Goal: Task Accomplishment & Management: Complete application form

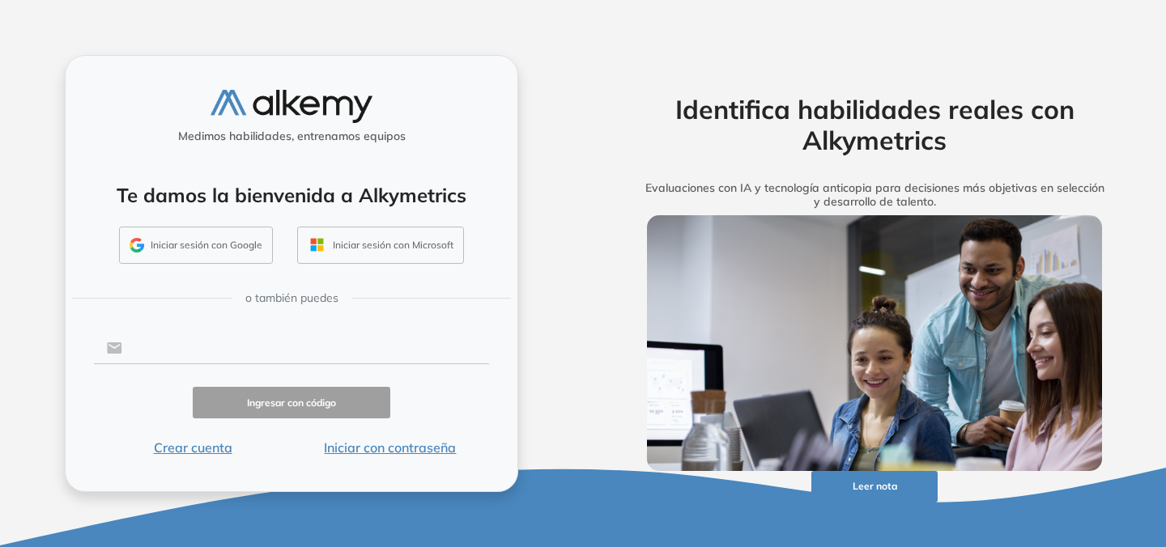
click at [178, 347] on input "text" at bounding box center [305, 348] width 367 height 31
type input "**********"
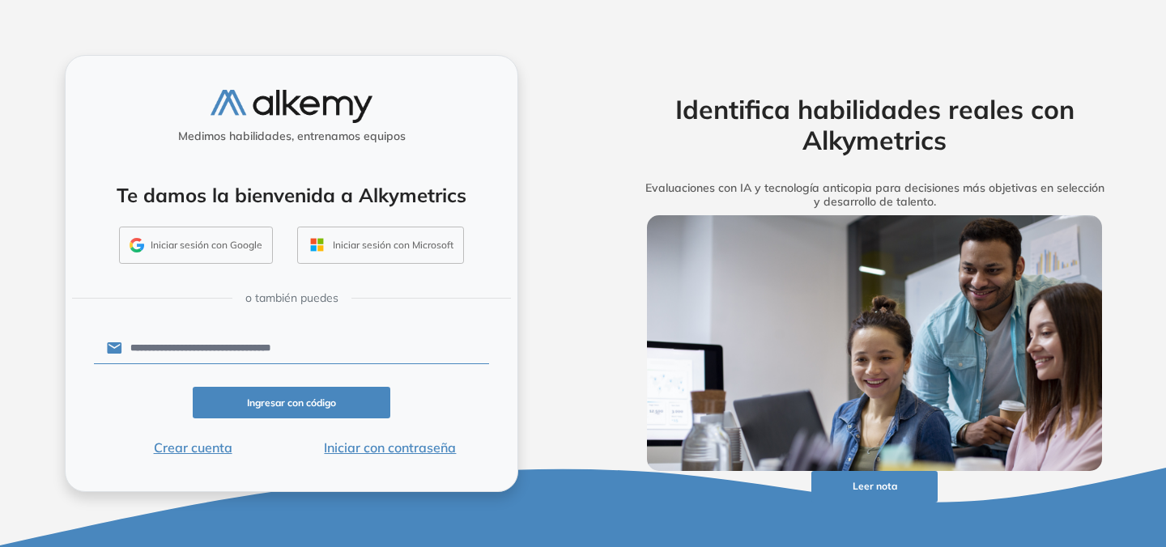
click at [303, 405] on button "Ingresar con código" at bounding box center [292, 403] width 198 height 32
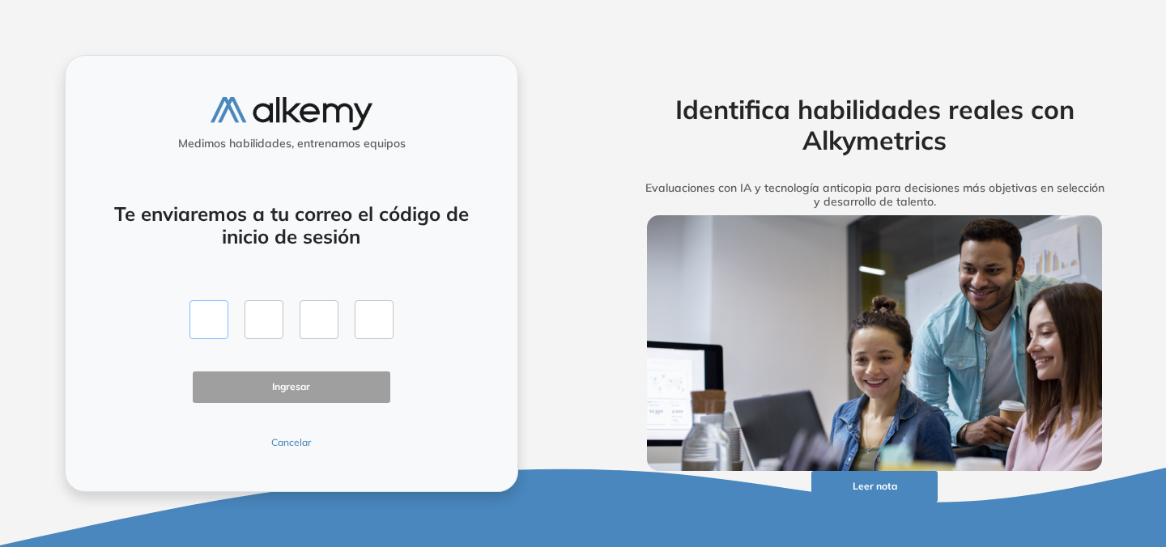
click at [199, 315] on input "text" at bounding box center [208, 319] width 39 height 39
type input "*"
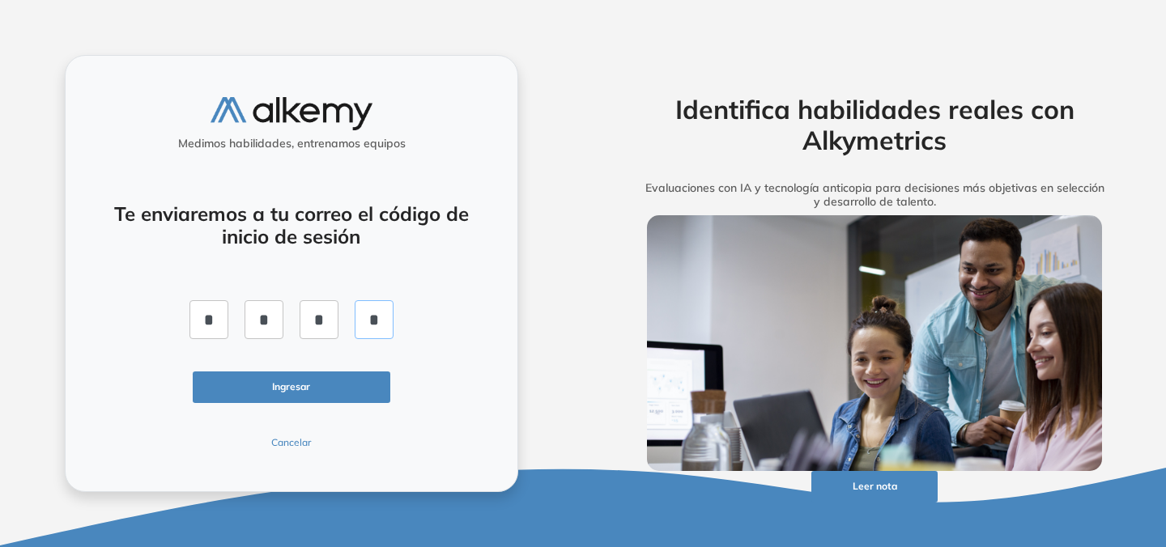
type input "*"
click at [245, 377] on button "Ingresar" at bounding box center [292, 388] width 198 height 32
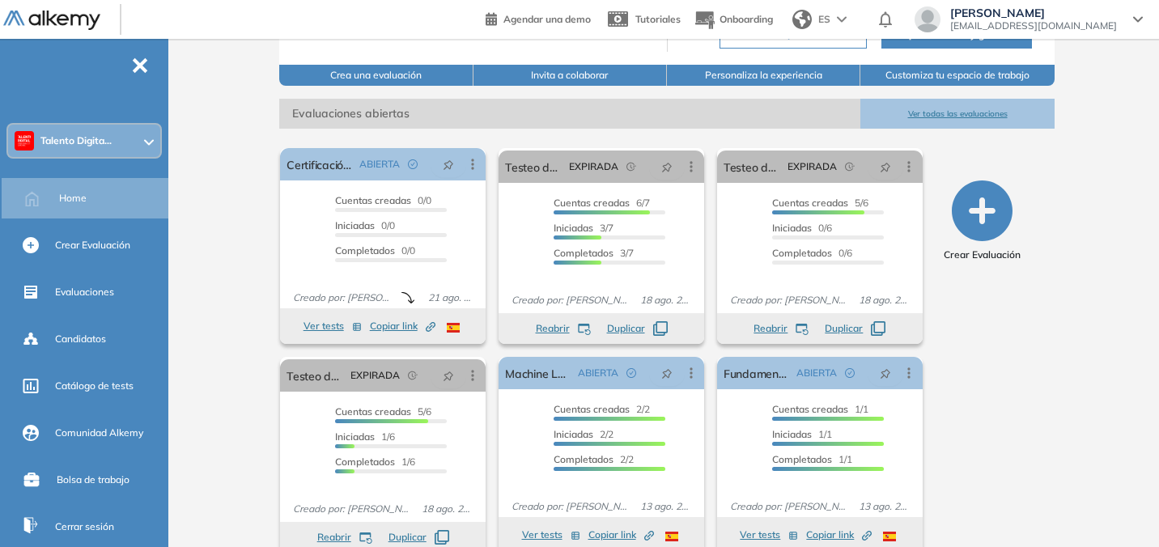
scroll to position [210, 0]
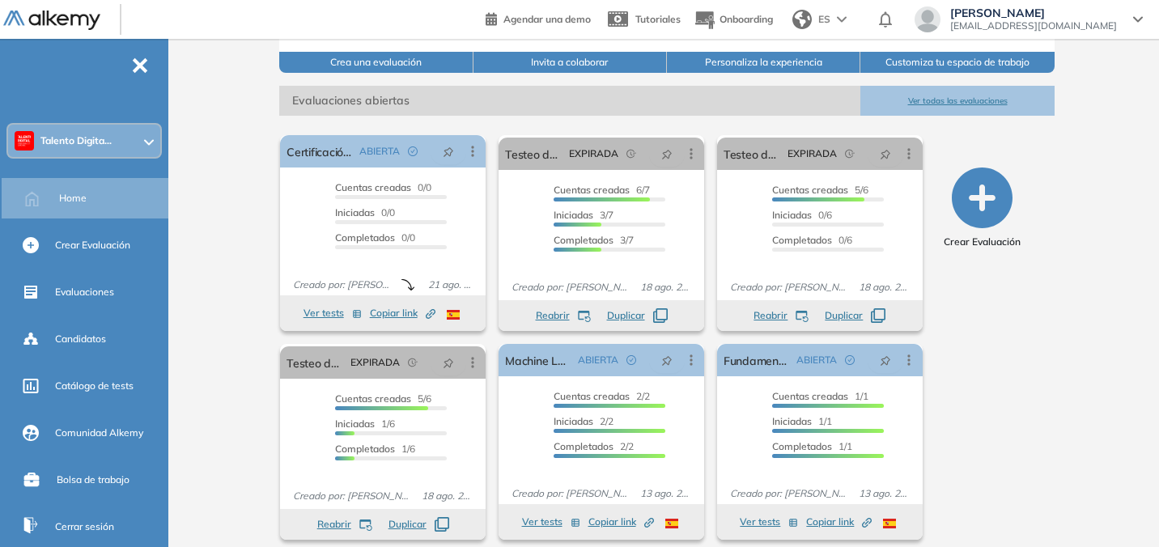
click at [116, 155] on div "Talento Digita..." at bounding box center [84, 141] width 152 height 32
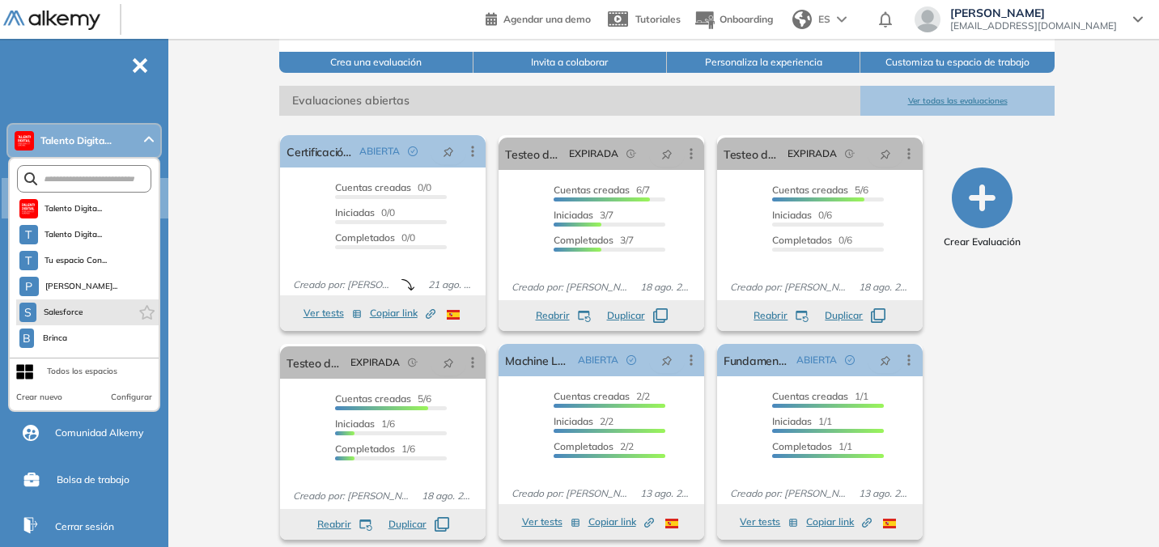
click at [93, 318] on li "S Salesforce" at bounding box center [87, 313] width 143 height 26
click at [79, 317] on span "Salesforce" at bounding box center [63, 312] width 41 height 13
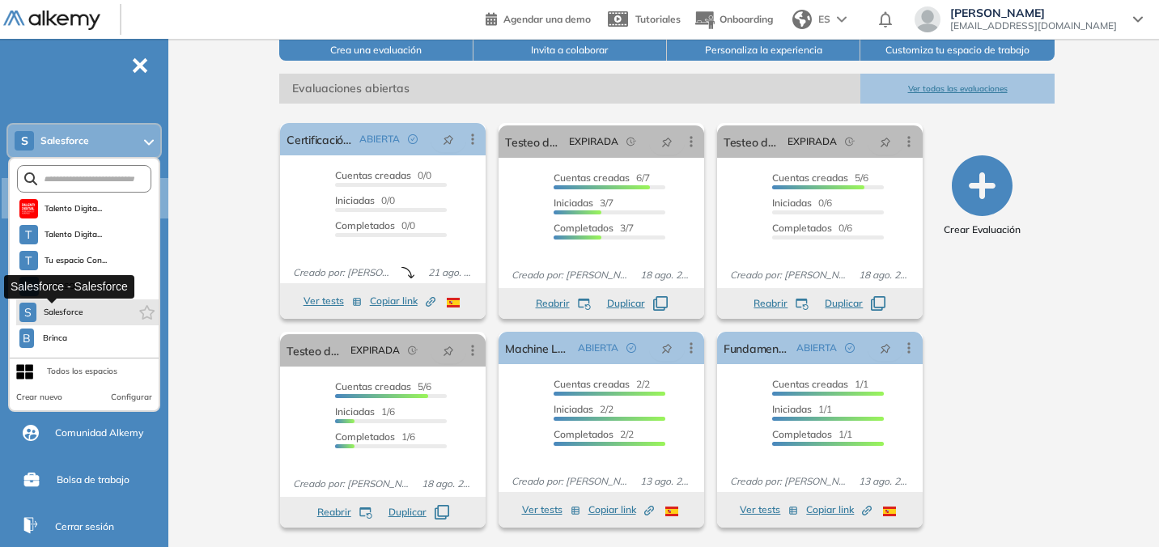
scroll to position [0, 0]
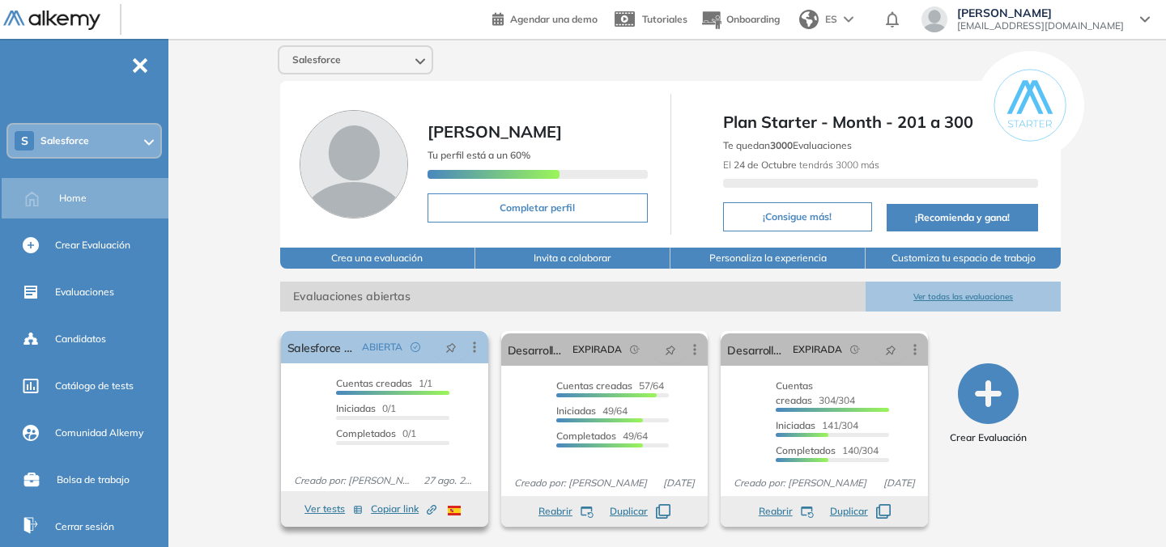
click at [395, 508] on span "Copiar link Created by potrace 1.16, written by [PERSON_NAME] [DATE]-[DATE]" at bounding box center [404, 509] width 66 height 15
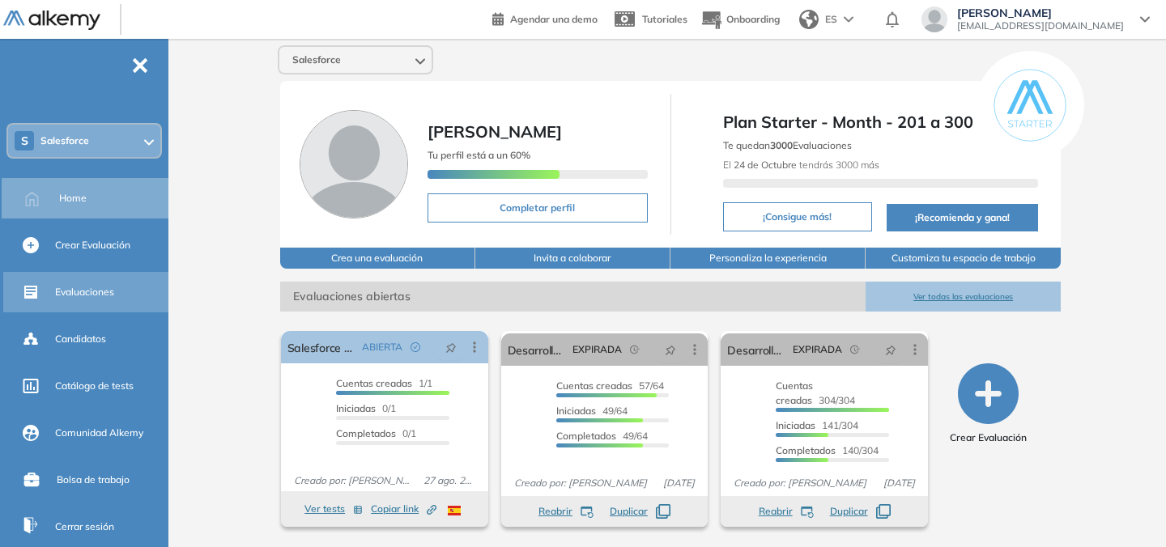
click at [92, 288] on span "Evaluaciones" at bounding box center [84, 292] width 59 height 15
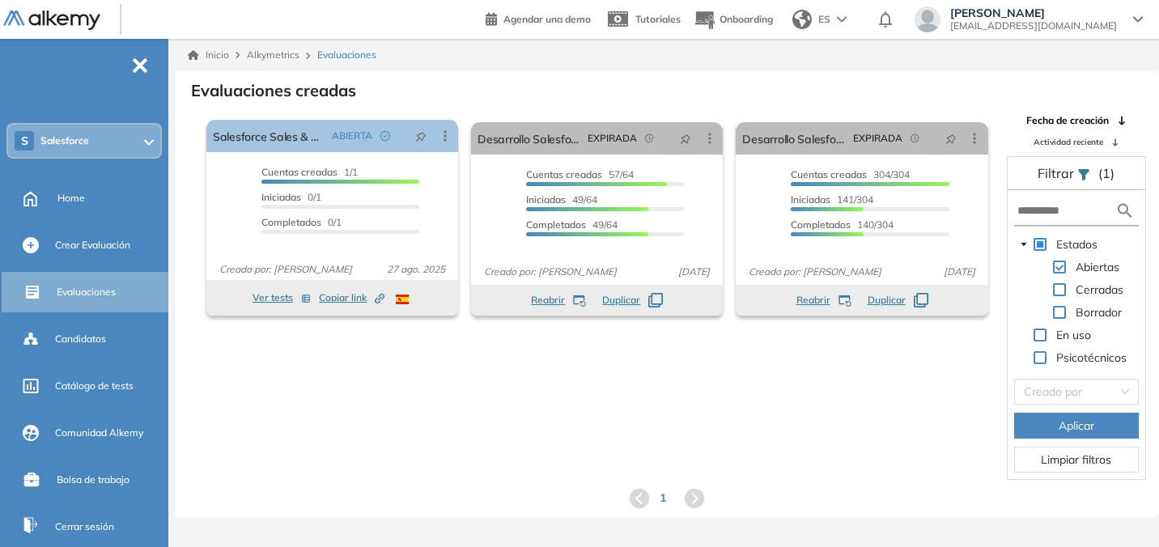
click at [1064, 315] on span at bounding box center [1059, 312] width 13 height 13
click at [1082, 428] on span "Aplicar" at bounding box center [1077, 426] width 36 height 18
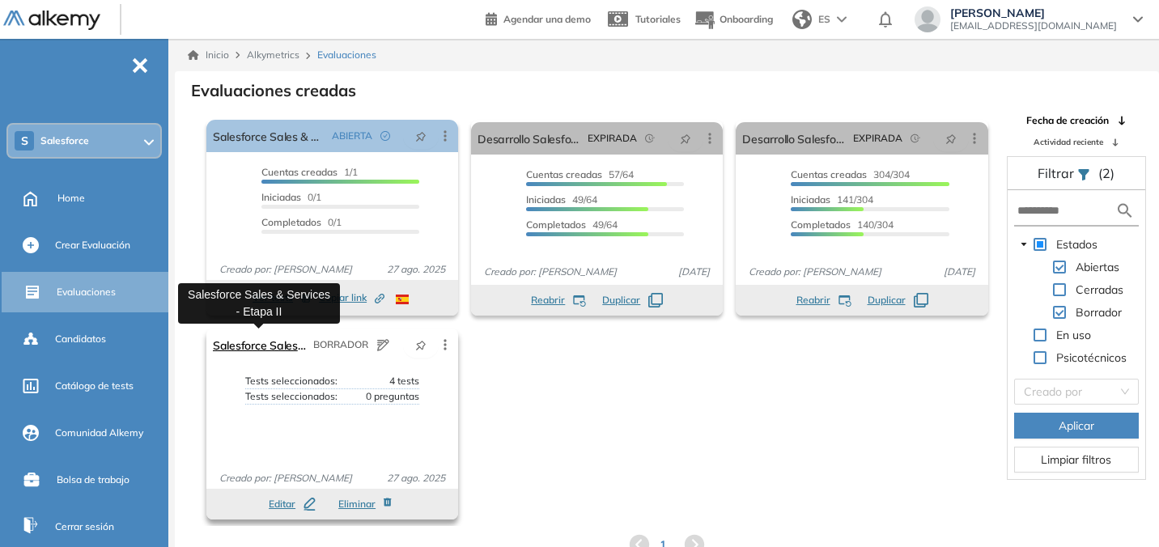
click at [261, 348] on link "Salesforce Sales & Services - Etapa II" at bounding box center [260, 345] width 94 height 32
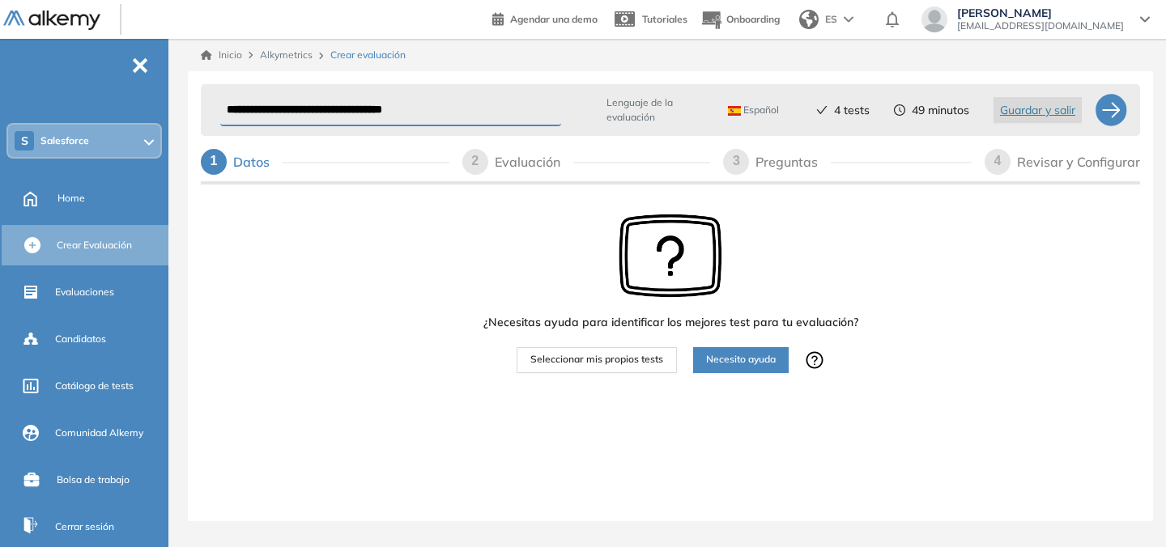
click at [508, 155] on div "Evaluación" at bounding box center [534, 162] width 79 height 26
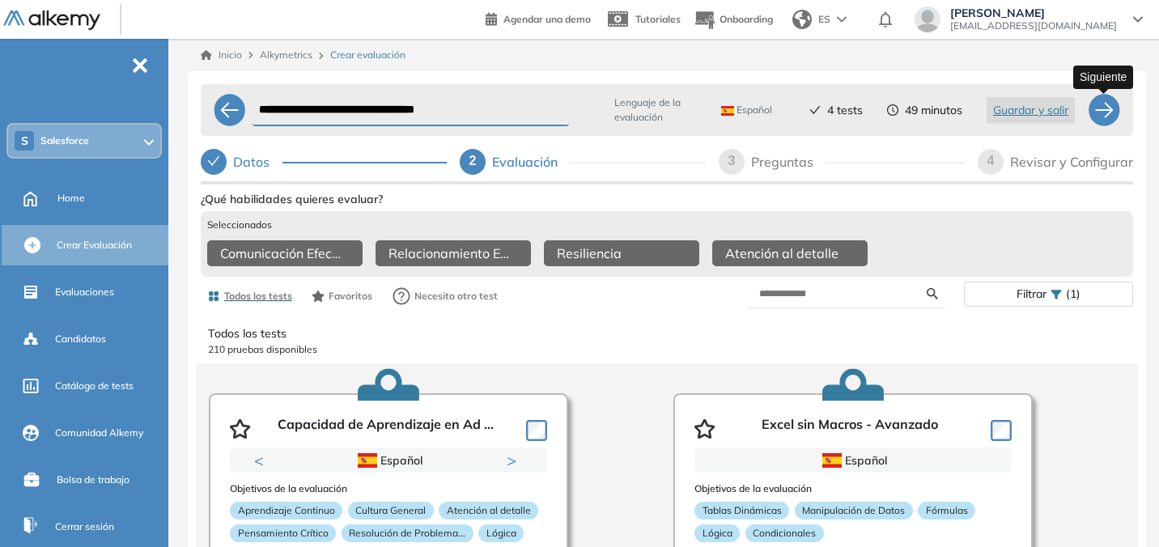
click at [1099, 111] on div at bounding box center [1104, 110] width 32 height 32
select select "*****"
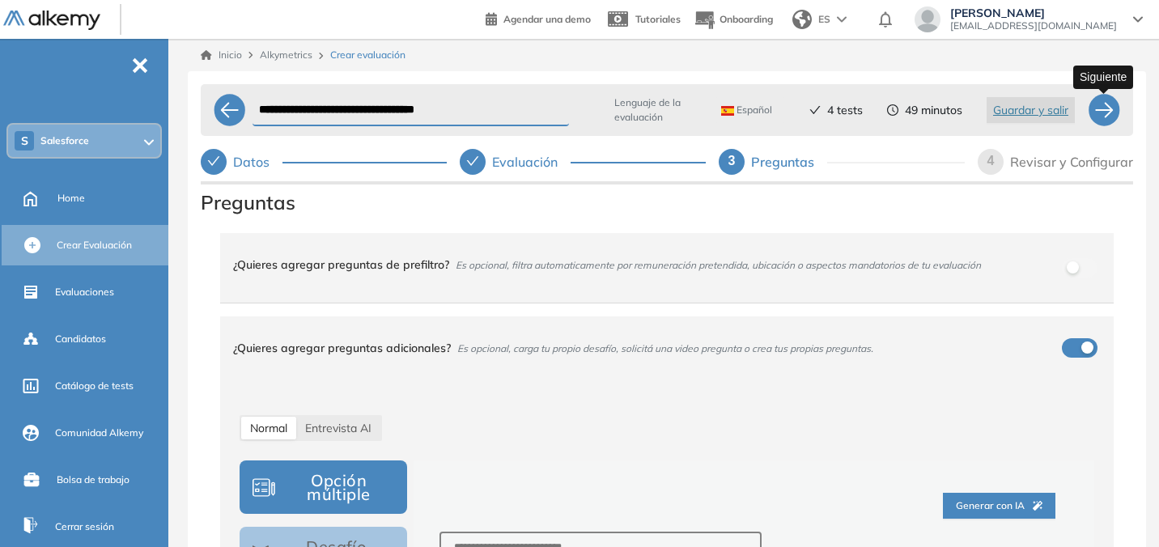
click at [1114, 120] on div at bounding box center [1104, 110] width 32 height 32
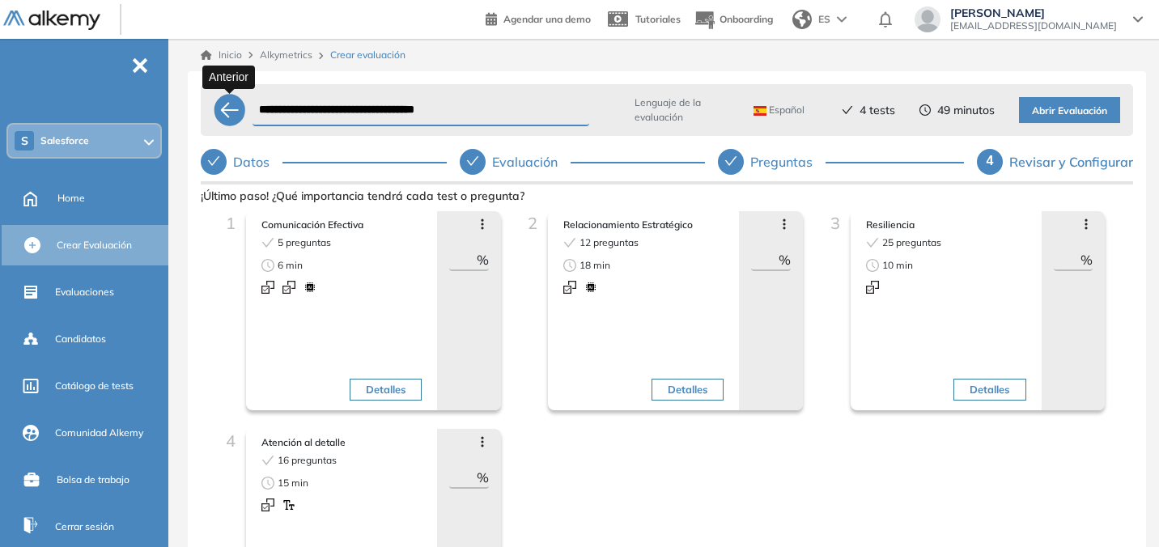
click at [228, 115] on div at bounding box center [230, 110] width 32 height 32
select select "*****"
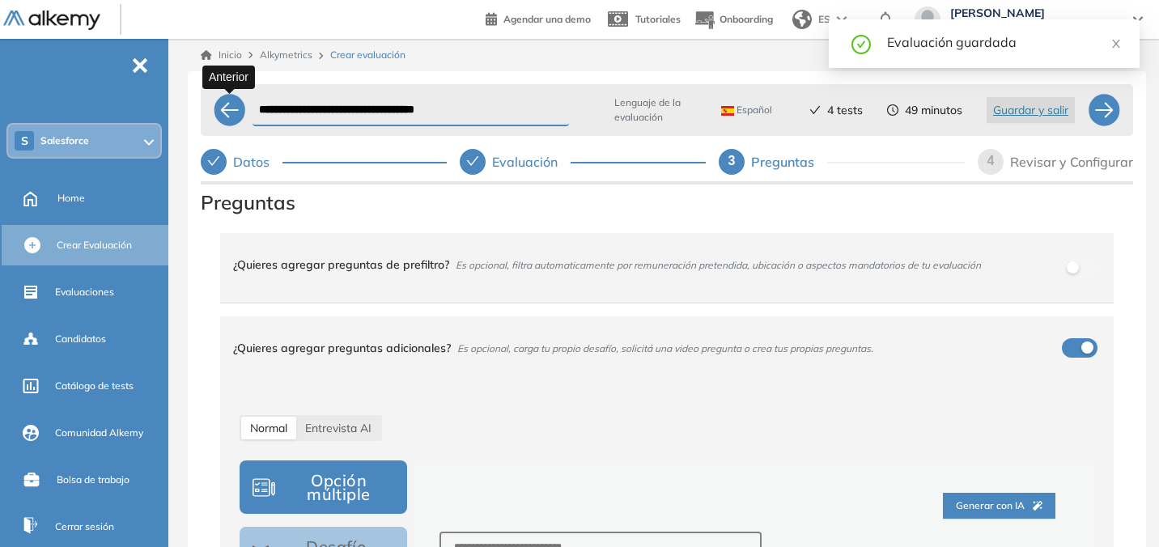
click at [228, 115] on div at bounding box center [230, 110] width 32 height 32
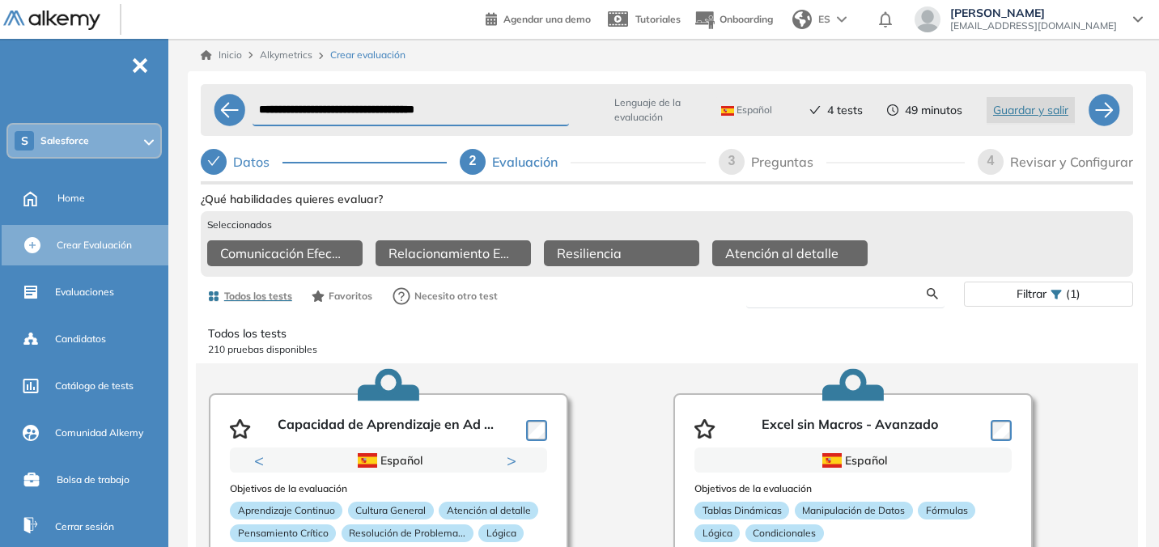
click at [863, 301] on input "text" at bounding box center [844, 294] width 168 height 15
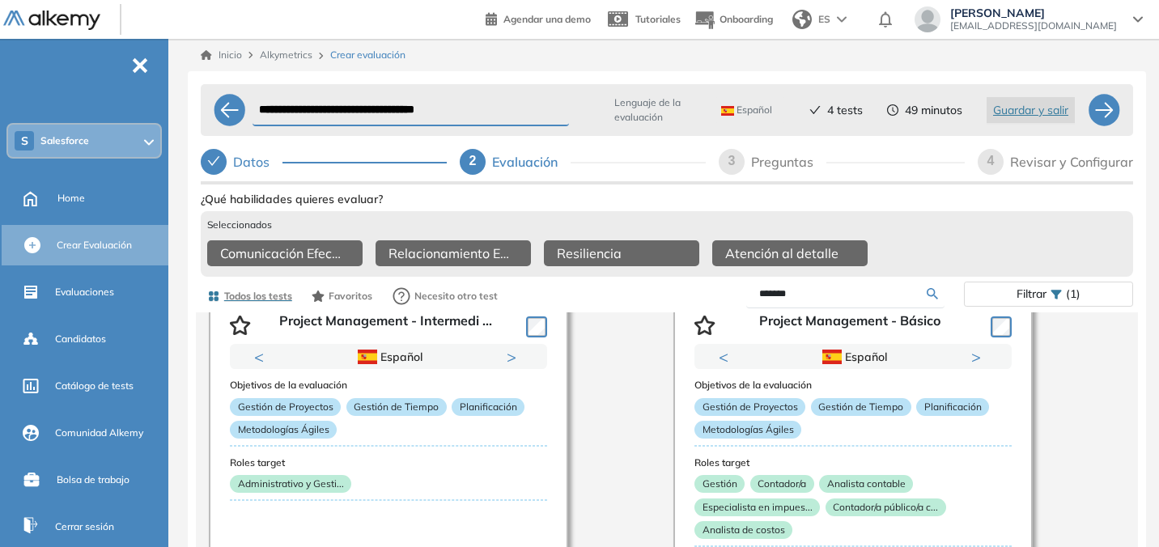
scroll to position [93, 0]
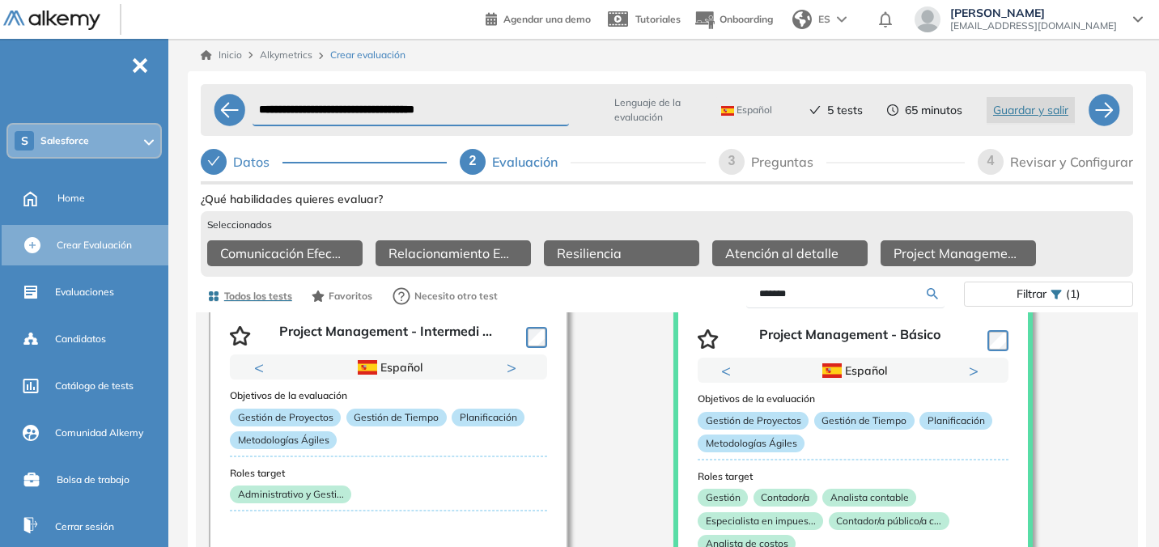
click at [870, 301] on input "*******" at bounding box center [844, 294] width 168 height 15
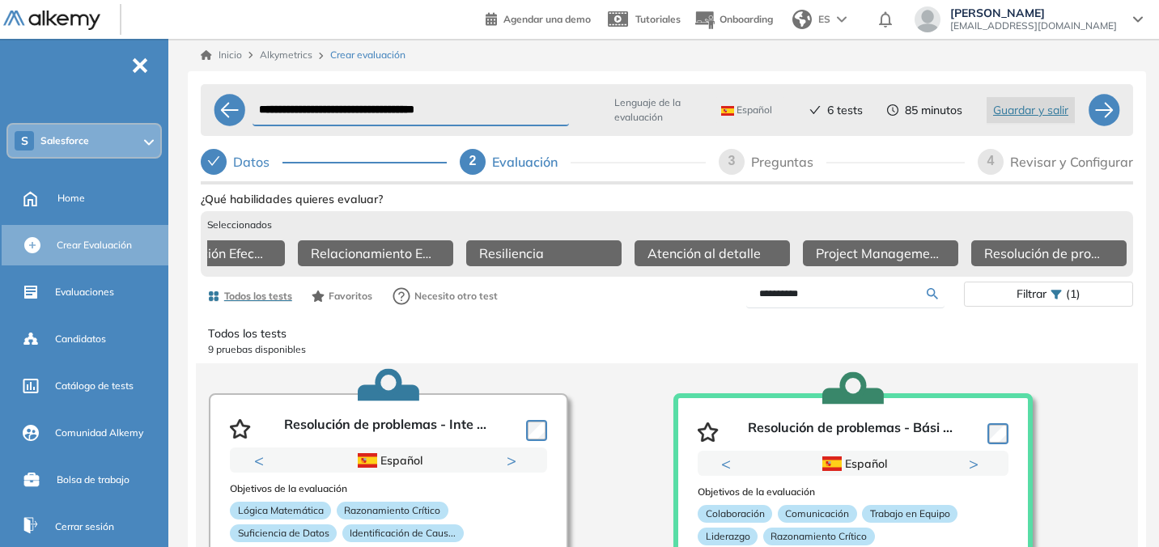
scroll to position [0, 0]
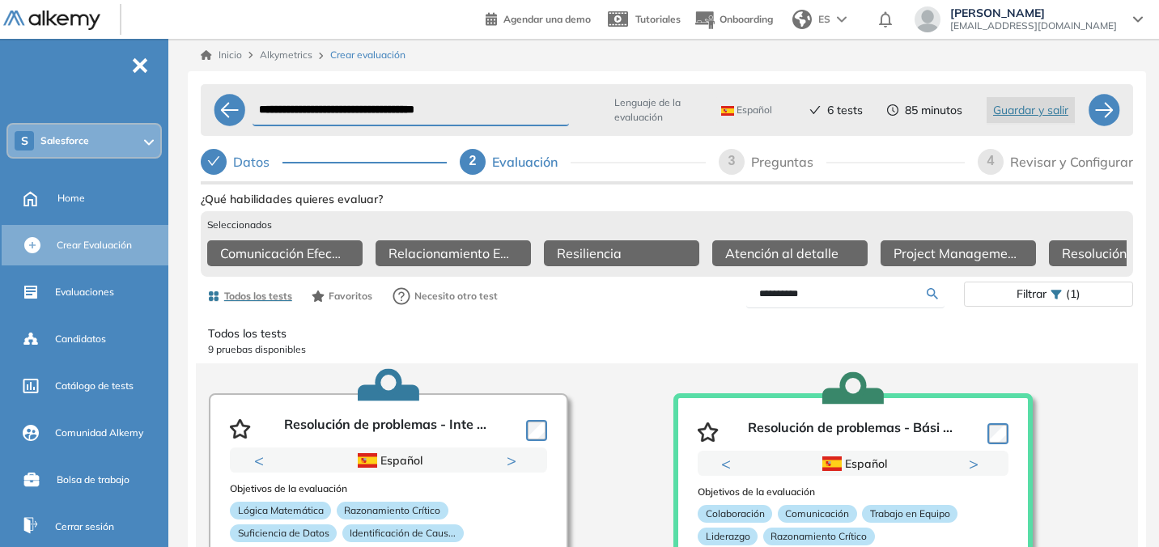
click at [849, 301] on input "**********" at bounding box center [844, 294] width 168 height 15
type input "**********"
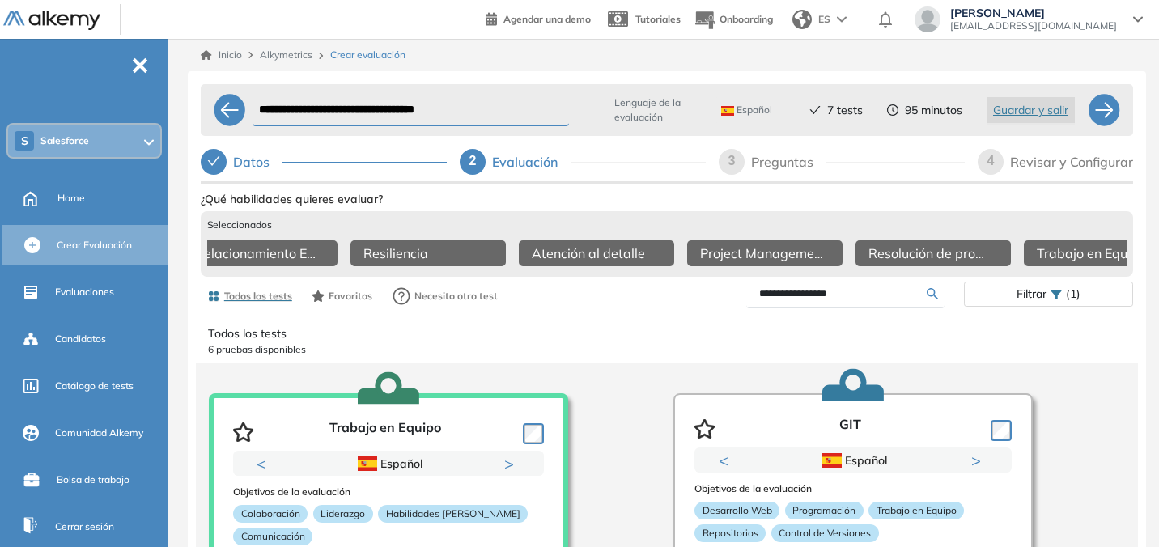
scroll to position [0, 246]
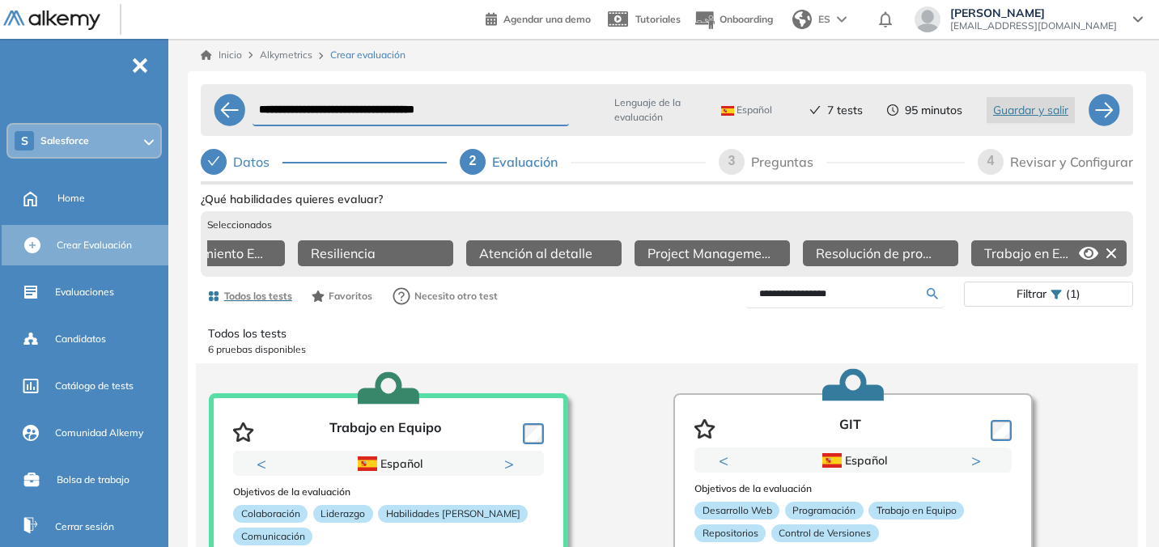
click at [1113, 255] on icon at bounding box center [1112, 254] width 10 height 10
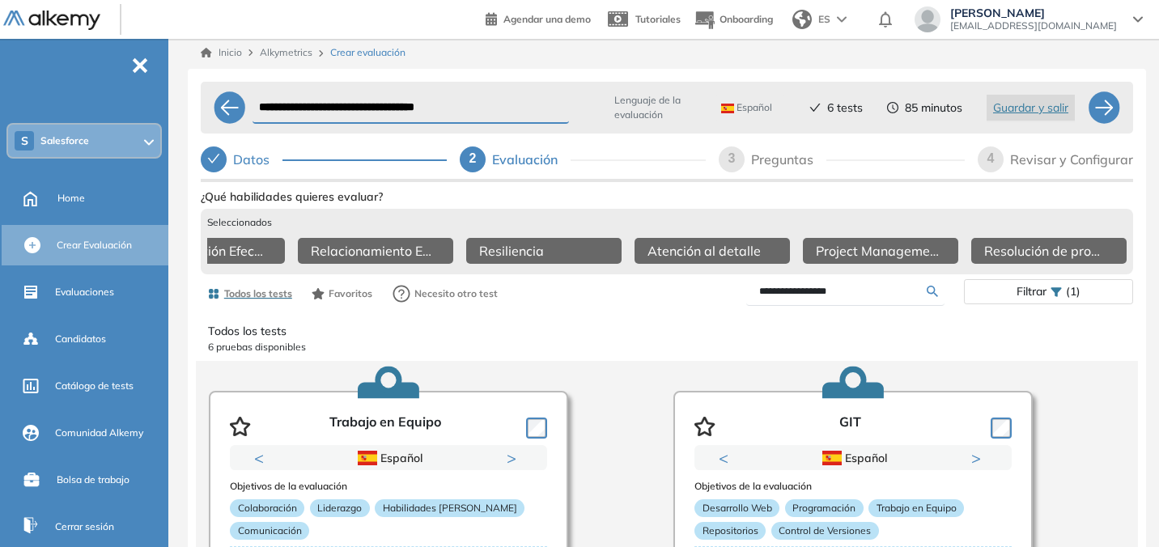
scroll to position [0, 0]
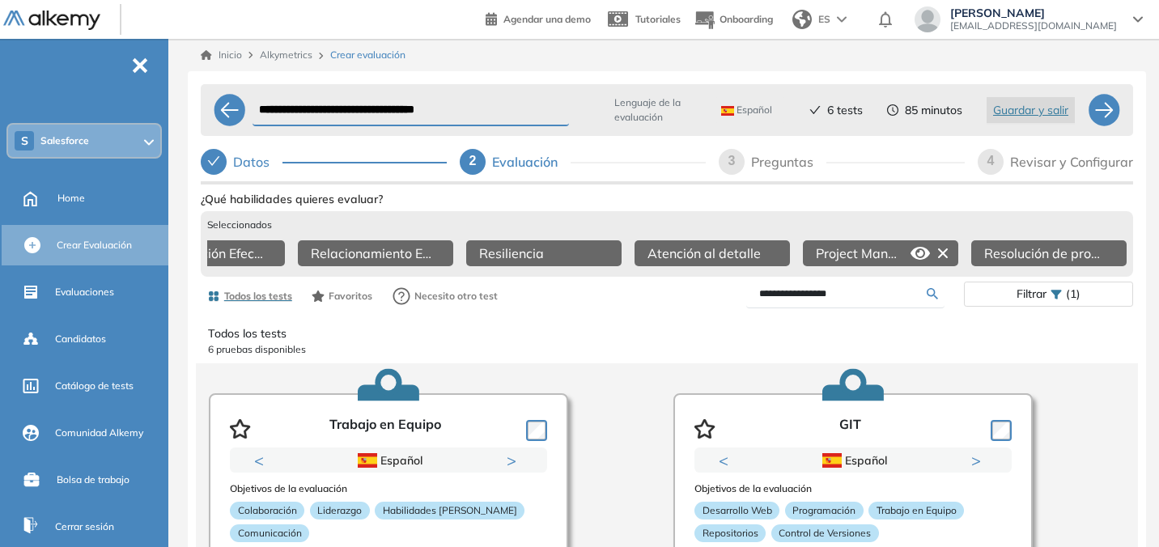
click at [943, 249] on icon at bounding box center [943, 253] width 26 height 26
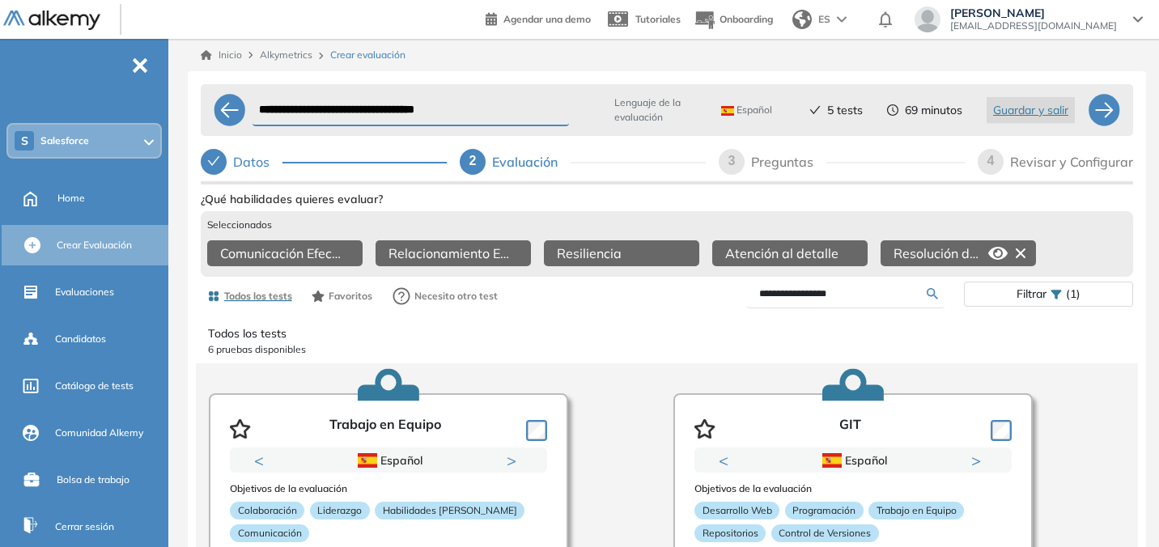
click at [1023, 252] on icon at bounding box center [1021, 253] width 26 height 26
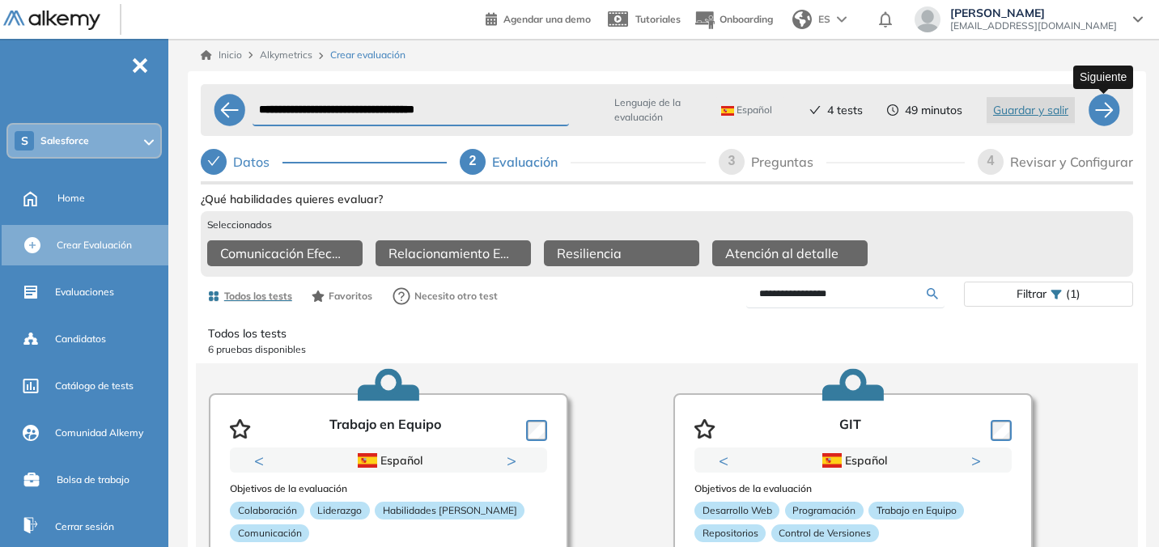
click at [1099, 114] on div at bounding box center [1104, 110] width 32 height 32
select select "*****"
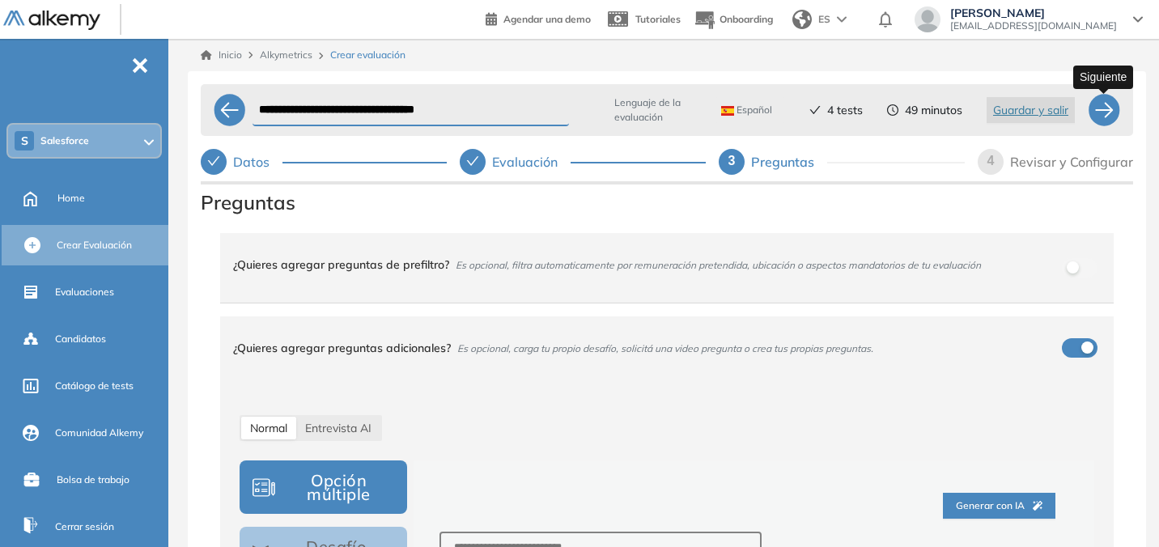
click at [1099, 114] on div at bounding box center [1104, 110] width 32 height 32
